Goal: Information Seeking & Learning: Check status

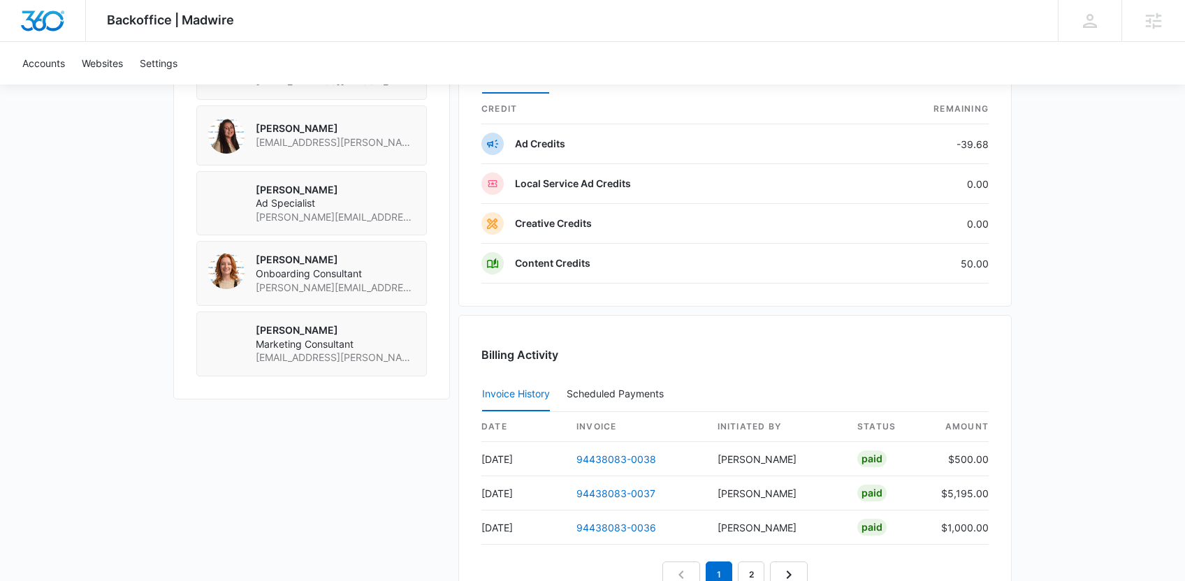
scroll to position [1211, 0]
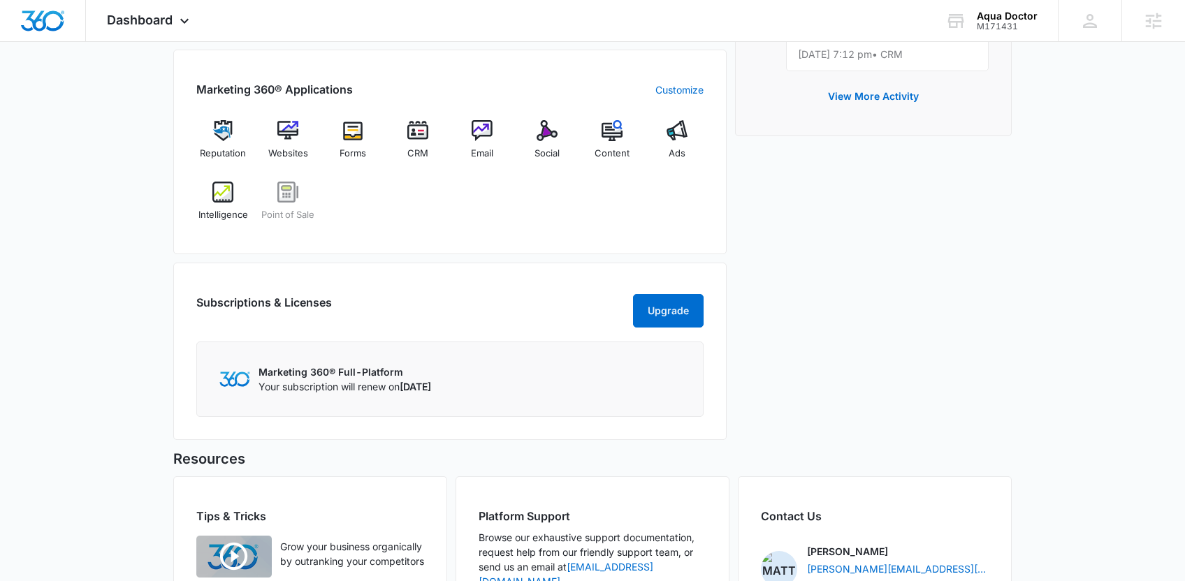
scroll to position [572, 0]
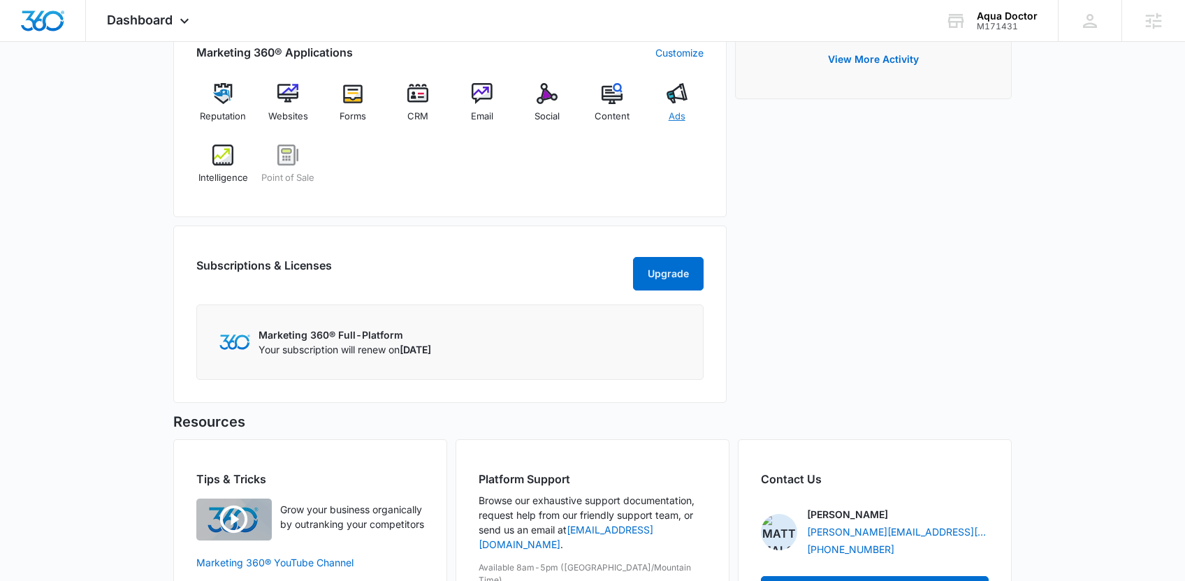
click at [664, 96] on div "Ads" at bounding box center [677, 108] width 54 height 50
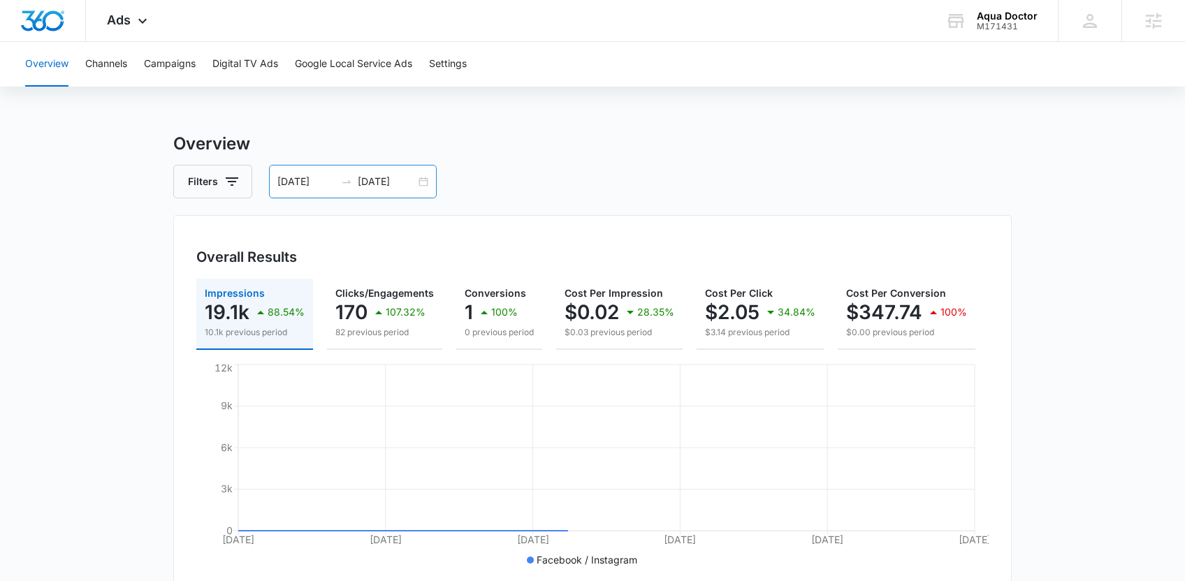
click at [371, 182] on input "[DATE]" at bounding box center [387, 181] width 58 height 15
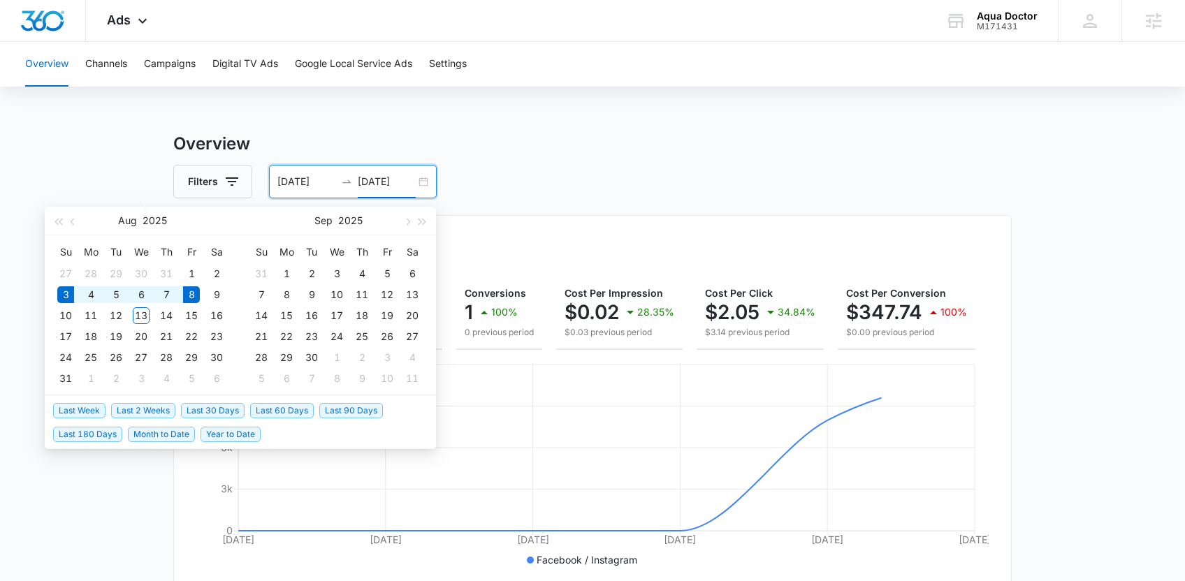
type input "[DATE]"
click at [215, 412] on span "Last 30 Days" at bounding box center [213, 410] width 64 height 15
type input "[DATE]"
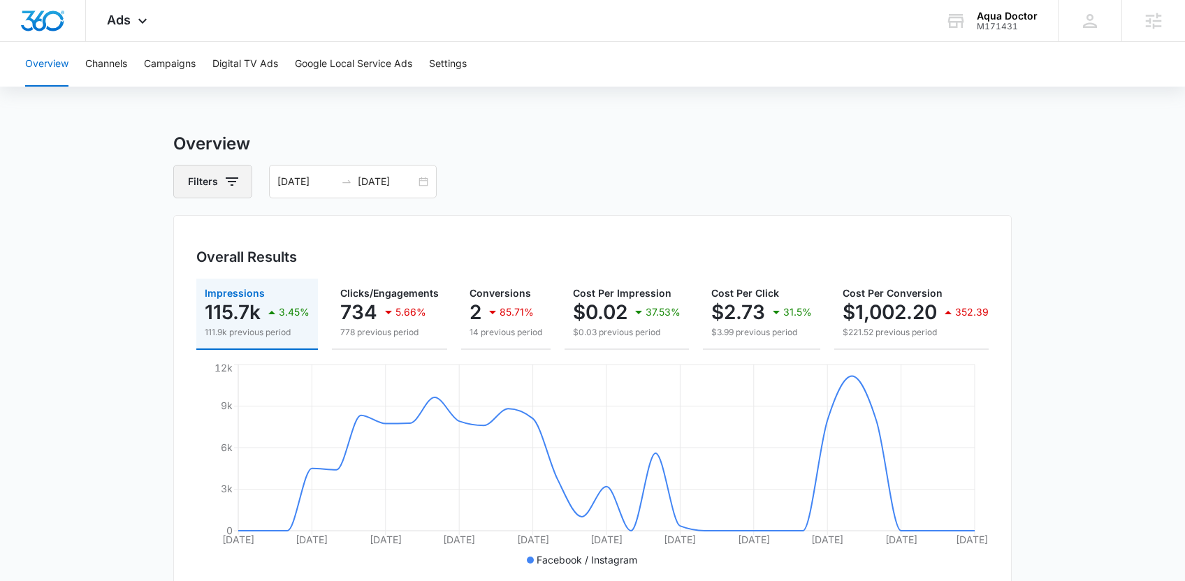
click at [235, 185] on icon "button" at bounding box center [232, 181] width 17 height 17
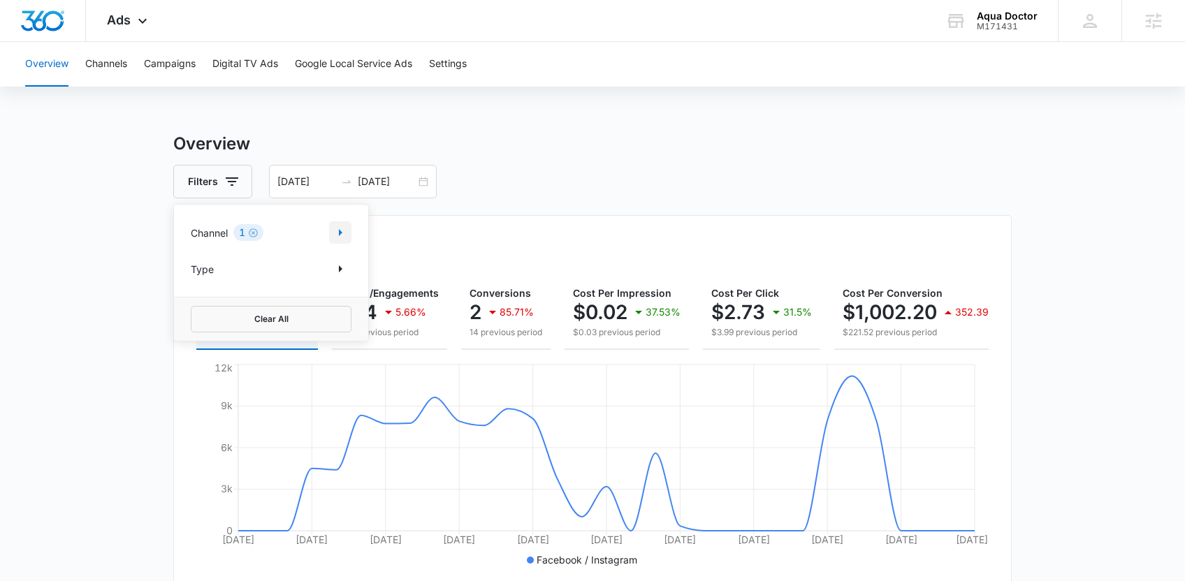
click at [343, 233] on icon "Show Channel filters" at bounding box center [340, 232] width 17 height 17
click at [196, 280] on icon at bounding box center [198, 279] width 8 height 6
click at [191, 280] on input "Google" at bounding box center [191, 279] width 1 height 1
checkbox input "true"
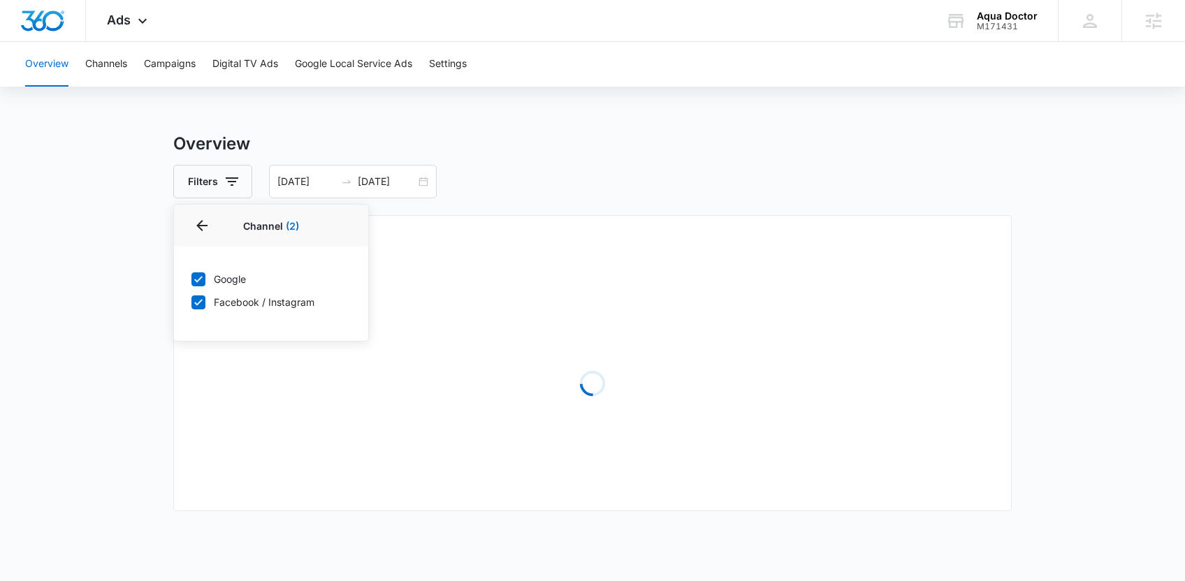
click at [402, 228] on div "Overall Results Loading" at bounding box center [592, 363] width 839 height 296
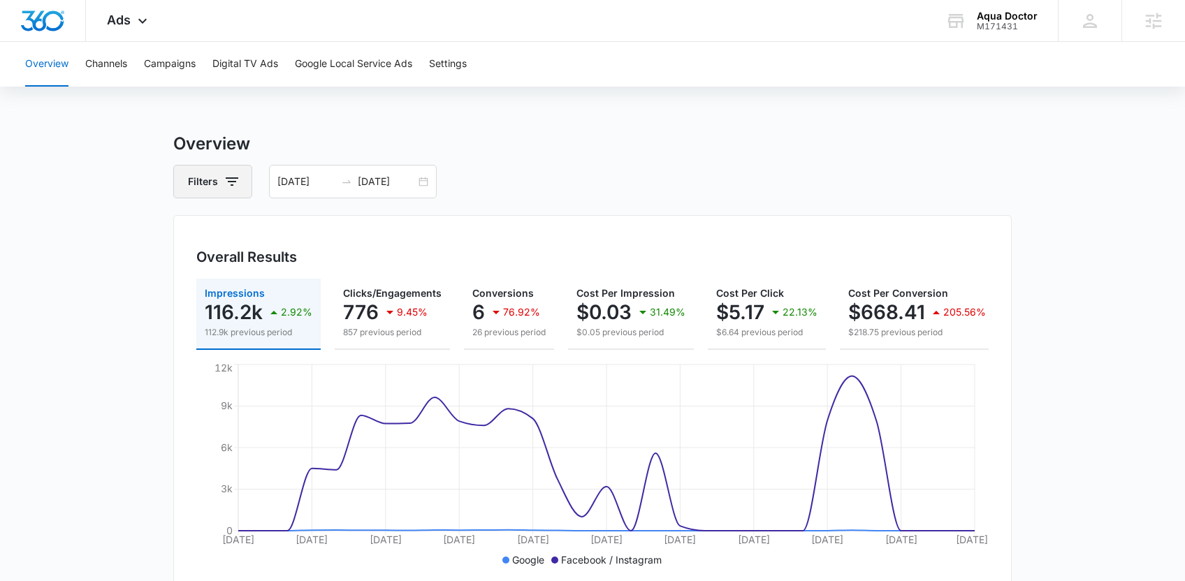
click at [240, 175] on icon "button" at bounding box center [232, 181] width 17 height 17
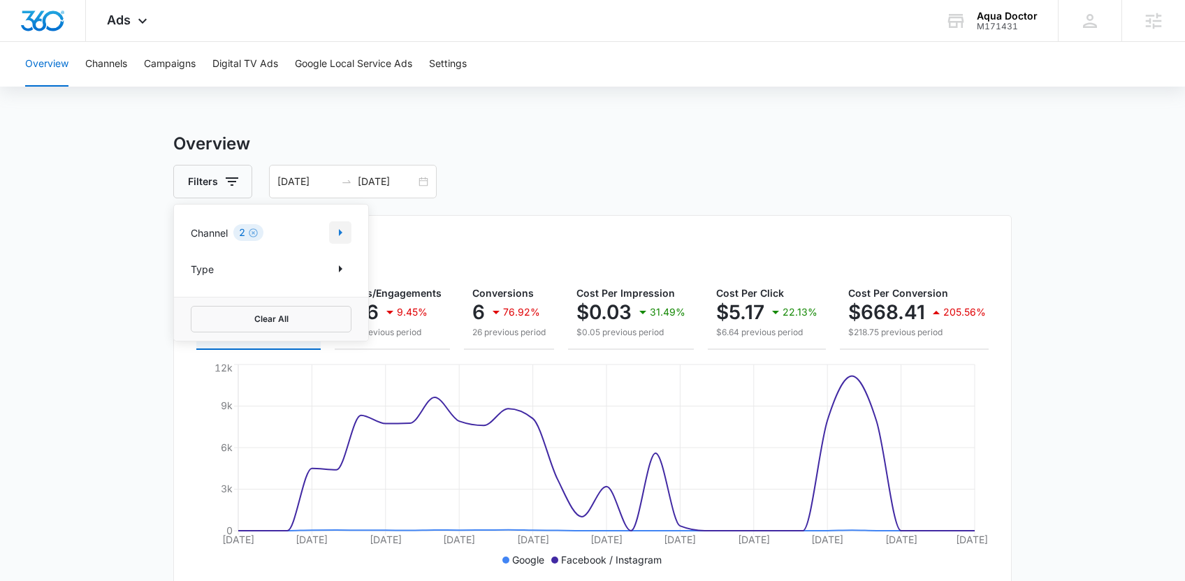
click at [341, 233] on icon "Show Channel filters" at bounding box center [340, 232] width 3 height 7
click at [199, 300] on icon at bounding box center [198, 302] width 13 height 13
click at [191, 302] on input "Facebook / Instagram" at bounding box center [191, 302] width 1 height 1
checkbox input "false"
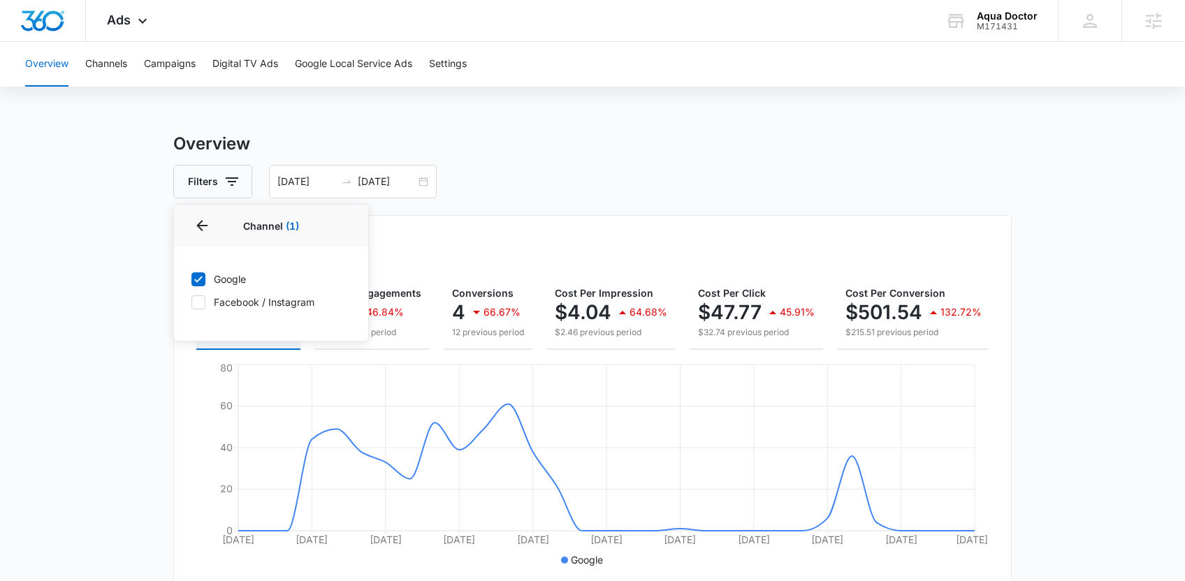
click at [578, 114] on div "Overview Channels Campaigns Digital TV Ads Google Local Service Ads Settings Ov…" at bounding box center [592, 588] width 1185 height 1093
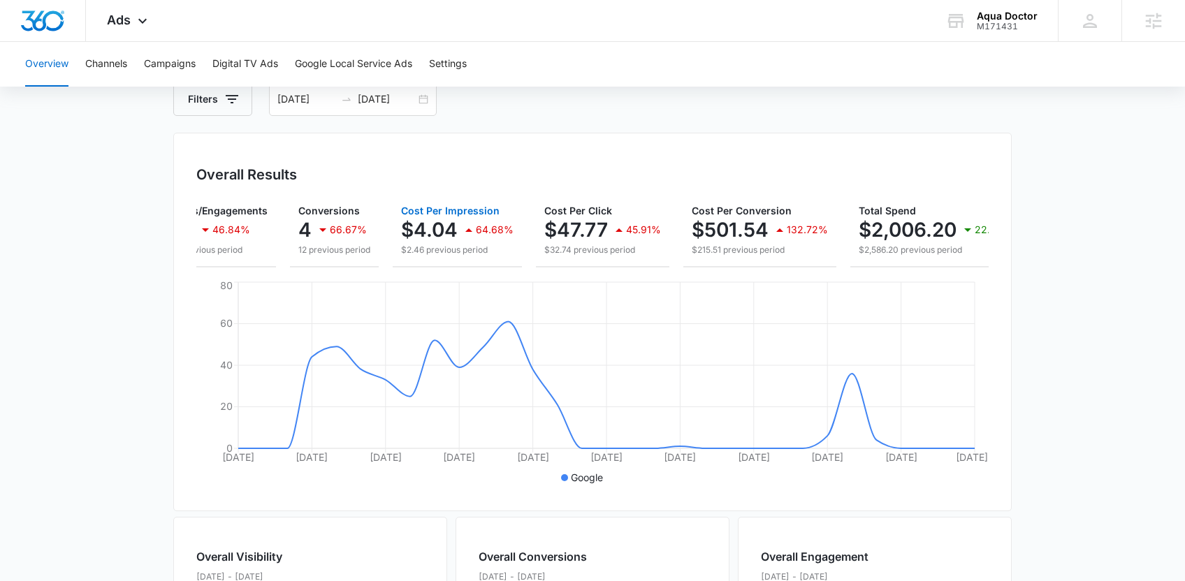
scroll to position [0, 191]
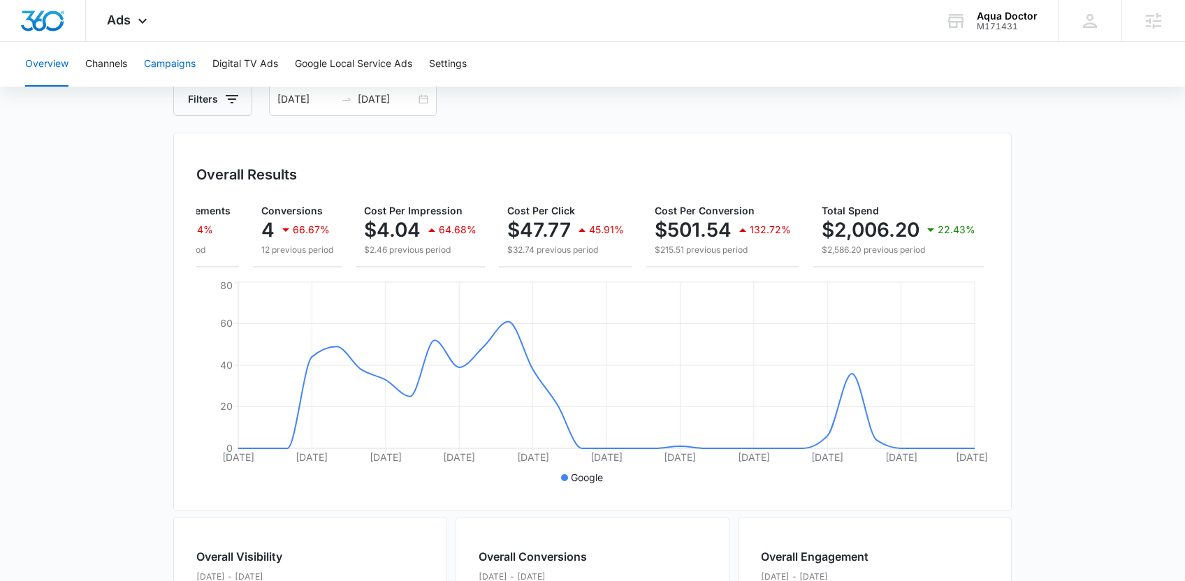
click at [174, 51] on button "Campaigns" at bounding box center [170, 64] width 52 height 45
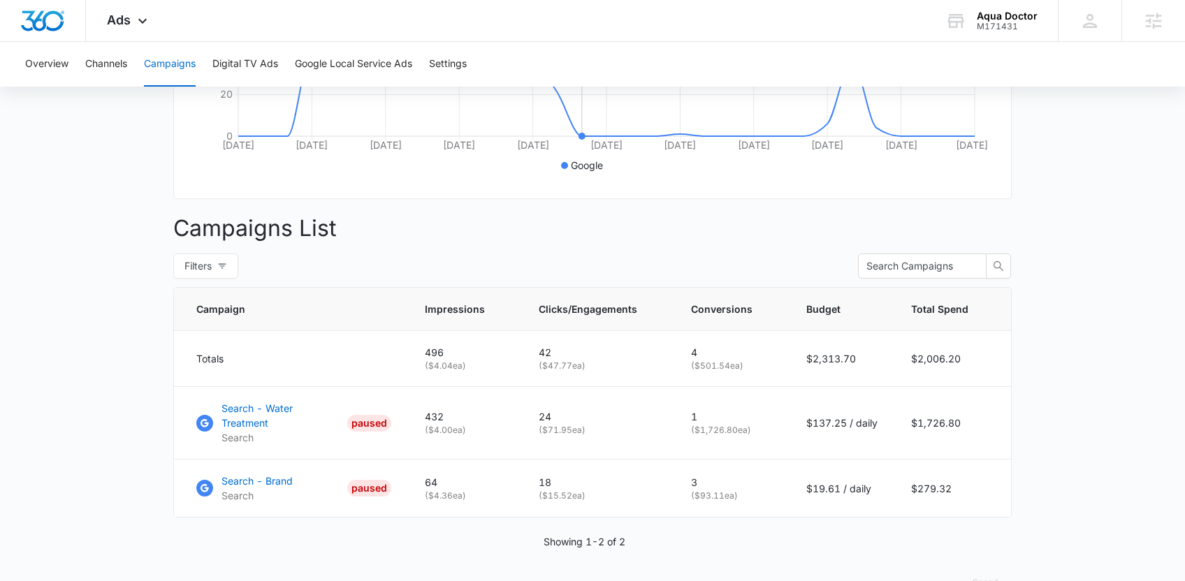
scroll to position [415, 0]
